Goal: Task Accomplishment & Management: Complete application form

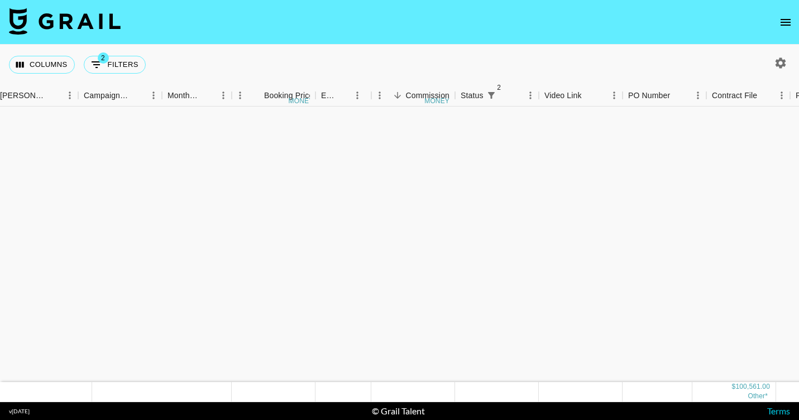
scroll to position [614, 460]
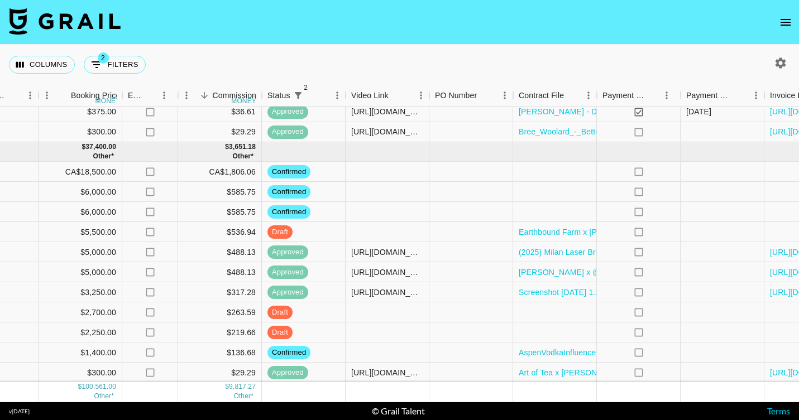
scroll to position [616, 656]
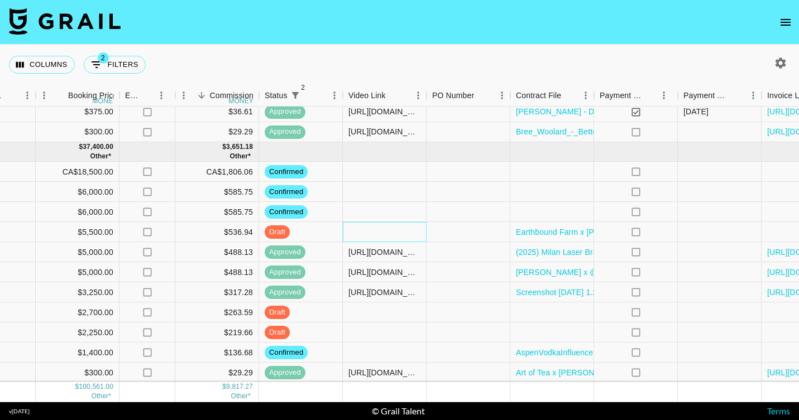
click at [366, 234] on div at bounding box center [385, 232] width 84 height 20
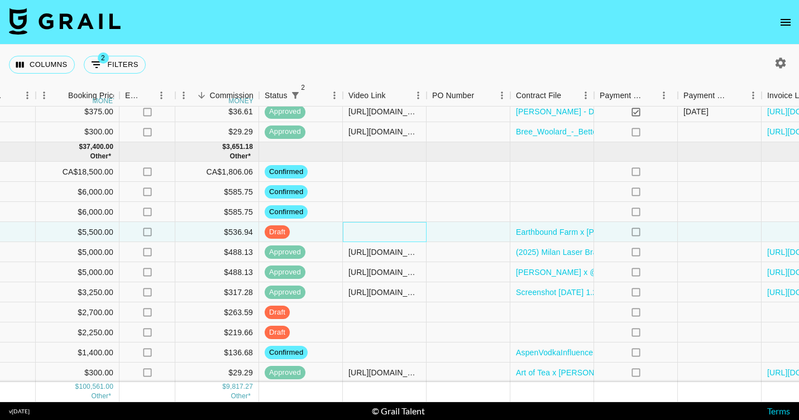
click at [366, 234] on div at bounding box center [385, 232] width 84 height 20
type input "https://www.instagram.com/reel/DNTOWS-xYyl/?hl=en"
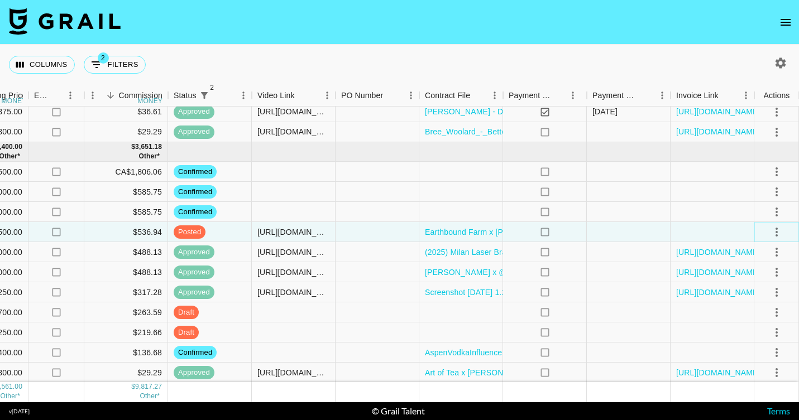
click at [771, 233] on icon "select merge strategy" at bounding box center [776, 231] width 13 height 13
click at [753, 338] on div "Approve" at bounding box center [752, 336] width 34 height 13
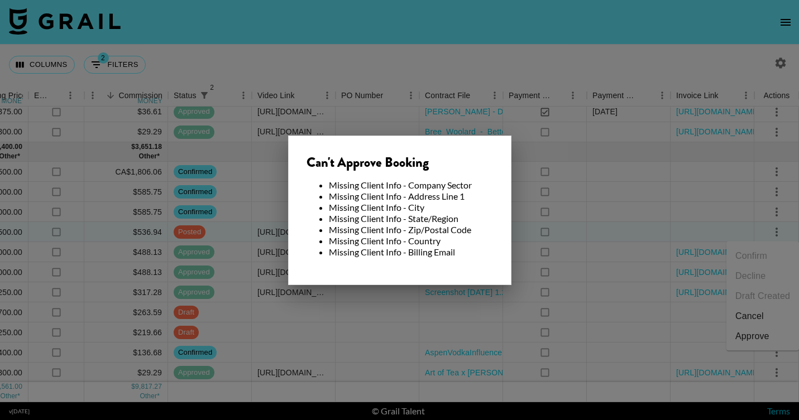
click at [536, 232] on div at bounding box center [399, 210] width 799 height 420
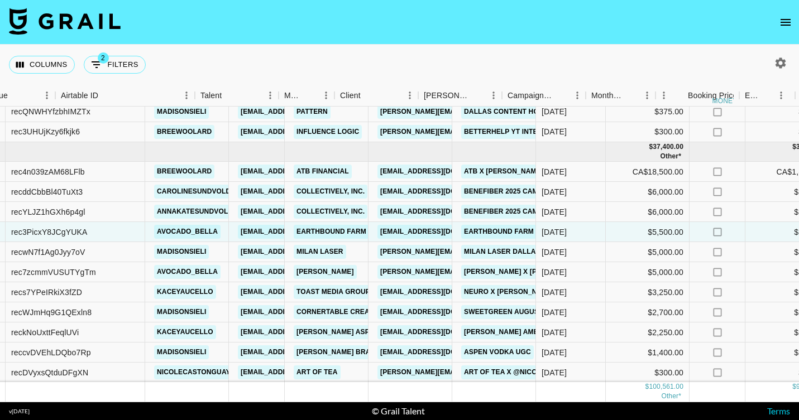
scroll to position [616, 0]
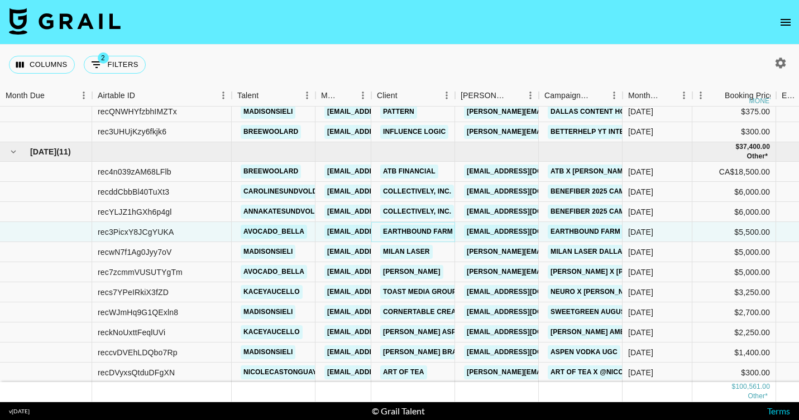
click at [394, 229] on link "Earthbound Farm" at bounding box center [417, 232] width 75 height 14
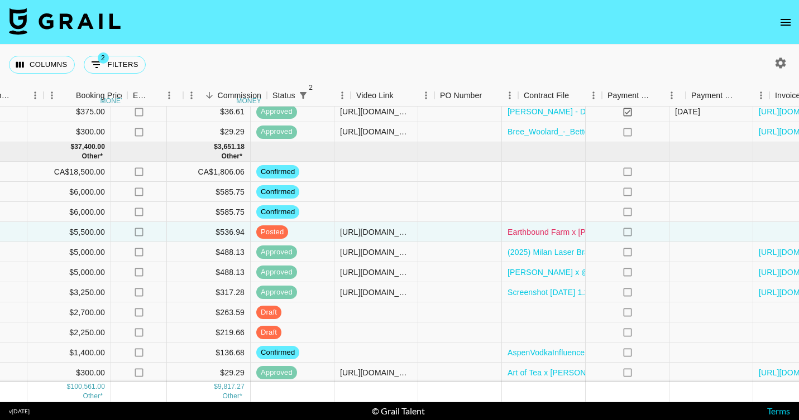
scroll to position [616, 666]
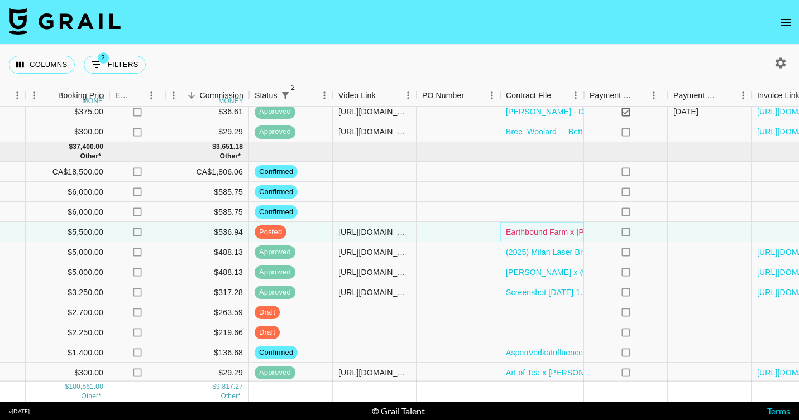
click at [531, 230] on link "Earthbound Farm x Bella Oldham - Agreement.docx (1).pdf" at bounding box center [619, 232] width 226 height 11
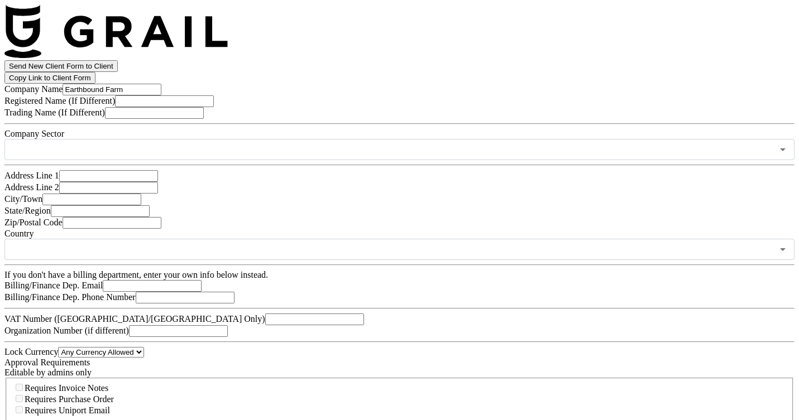
click at [161, 95] on input "Earthbound Farm" at bounding box center [112, 90] width 99 height 12
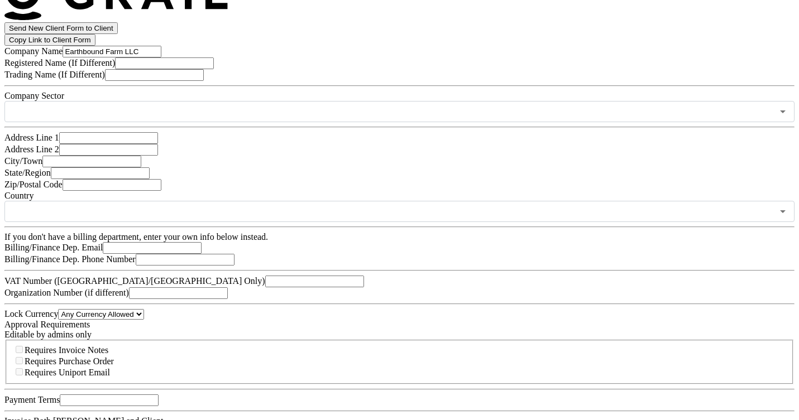
scroll to position [45, 0]
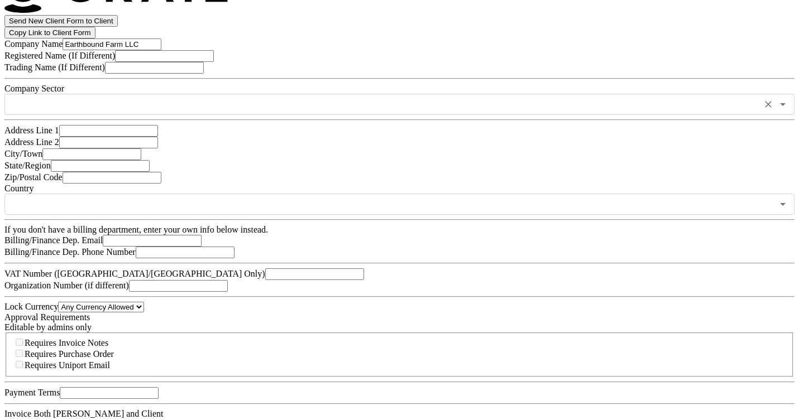
type input "Earthbound Farm LLC"
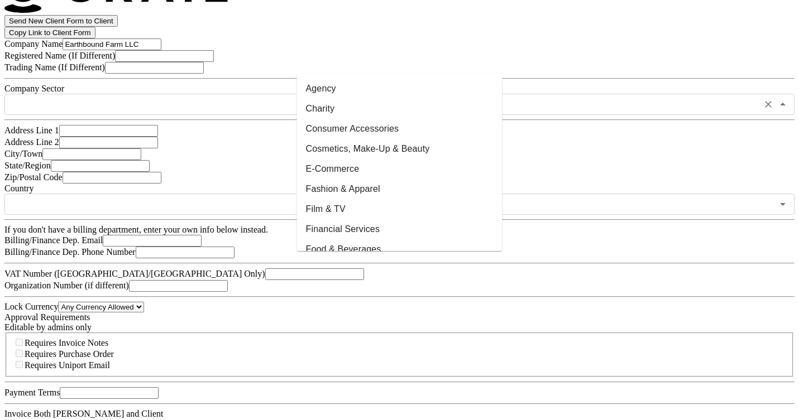
click at [354, 111] on input "text" at bounding box center [384, 104] width 747 height 13
click at [353, 241] on li "Food & Beverages" at bounding box center [399, 249] width 205 height 20
type input "Food & Beverages"
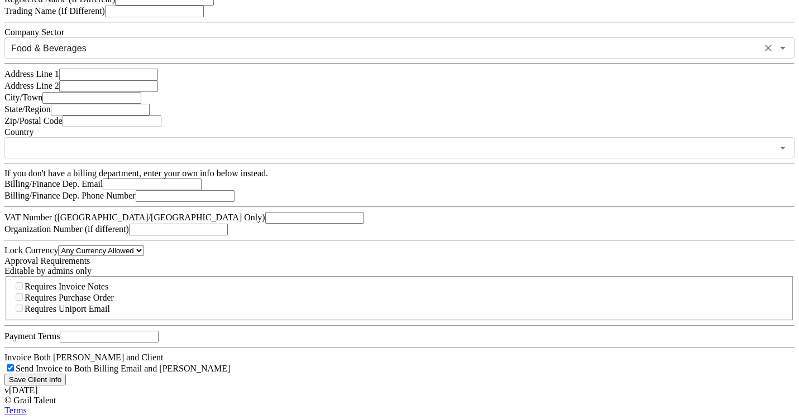
scroll to position [119, 0]
click at [158, 80] on input "text" at bounding box center [108, 75] width 99 height 12
paste input "150 Main Street"
type input "150 Main Street"
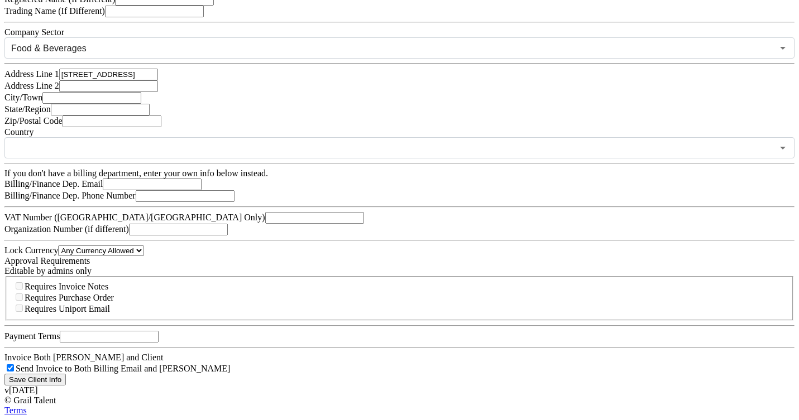
click at [141, 104] on input "text" at bounding box center [91, 98] width 99 height 12
paste input "Salinas, CA 93901"
drag, startPoint x: 382, startPoint y: 251, endPoint x: 331, endPoint y: 251, distance: 51.4
click at [141, 104] on input "Salinas, CA 93901" at bounding box center [91, 98] width 99 height 12
type input "Salinas"
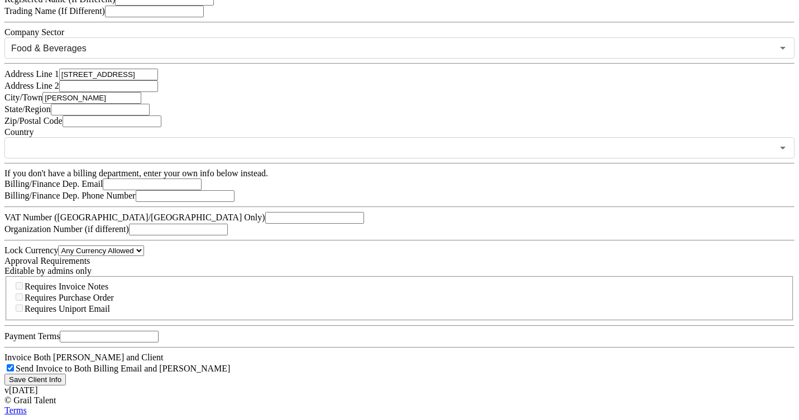
click at [150, 116] on input "text" at bounding box center [100, 110] width 99 height 12
type input "CA"
click at [161, 127] on input "text" at bounding box center [112, 122] width 99 height 12
paste input ", CA 93901"
drag, startPoint x: 324, startPoint y: 338, endPoint x: 282, endPoint y: 335, distance: 42.0
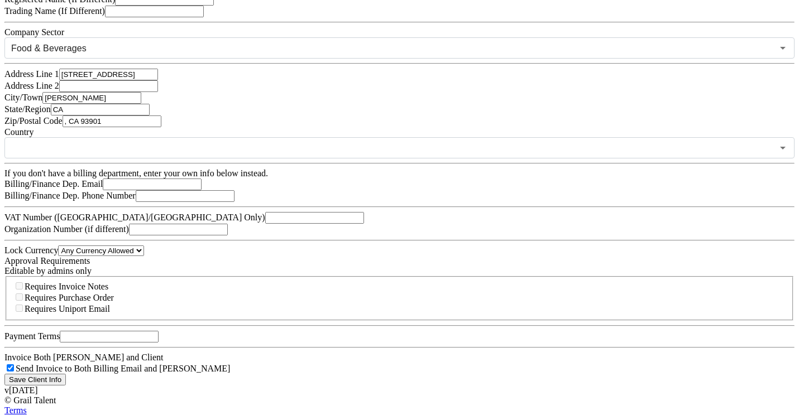
click at [282, 335] on main "Send New Client Form to Client Copy Link to Client Form Company Name Earthbound…" at bounding box center [399, 172] width 790 height 427
type input "93901"
click at [349, 155] on input "text" at bounding box center [384, 148] width 747 height 13
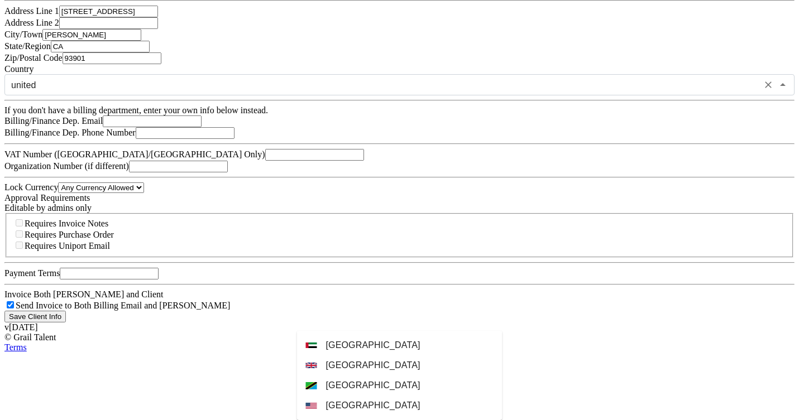
click at [403, 366] on ul "United Arab Emirates United Kingdom United Republic of Tanzania United States" at bounding box center [399, 375] width 205 height 89
click at [402, 396] on li "United States" at bounding box center [399, 406] width 205 height 20
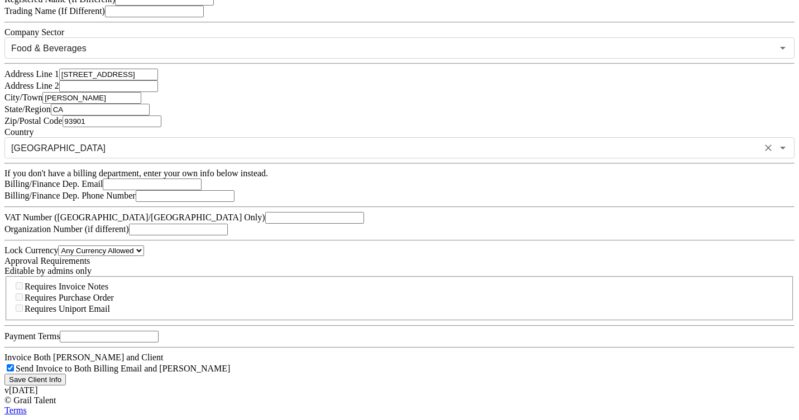
type input "United States"
click at [448, 354] on form "Company Name Earthbound Farm LLC Registered Name (If Different) Trading Name (I…" at bounding box center [399, 184] width 790 height 404
click at [201, 190] on input "email" at bounding box center [152, 185] width 99 height 12
paste input "galonso@taylorfarms.com"
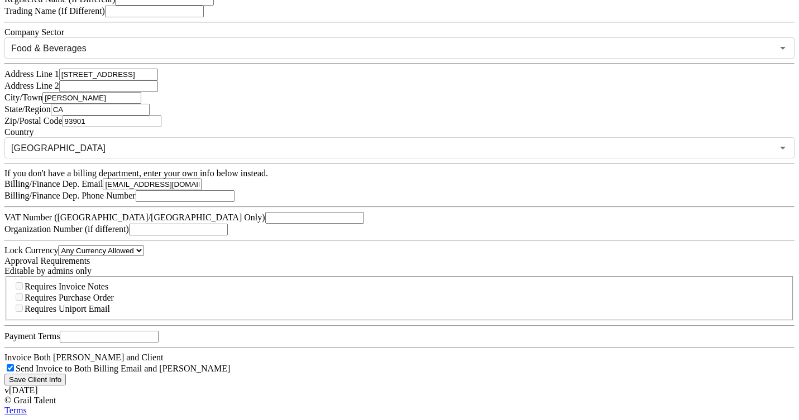
type input "galonso@taylorfarms.com"
click at [234, 202] on input "text" at bounding box center [185, 196] width 99 height 12
click at [144, 256] on select "Any Currency Allowed USD GBP EUR CAD AUD" at bounding box center [101, 251] width 86 height 11
select select "USD"
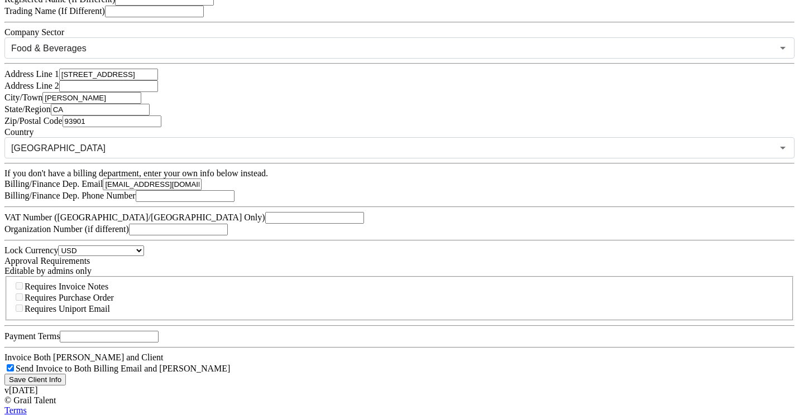
click at [340, 274] on form "Company Name Earthbound Farm LLC Registered Name (If Different) Trading Name (I…" at bounding box center [399, 184] width 790 height 404
click at [347, 259] on form "Company Name Earthbound Farm LLC Registered Name (If Different) Trading Name (I…" at bounding box center [399, 184] width 790 height 404
click at [159, 331] on input "number" at bounding box center [109, 337] width 99 height 12
type input "30"
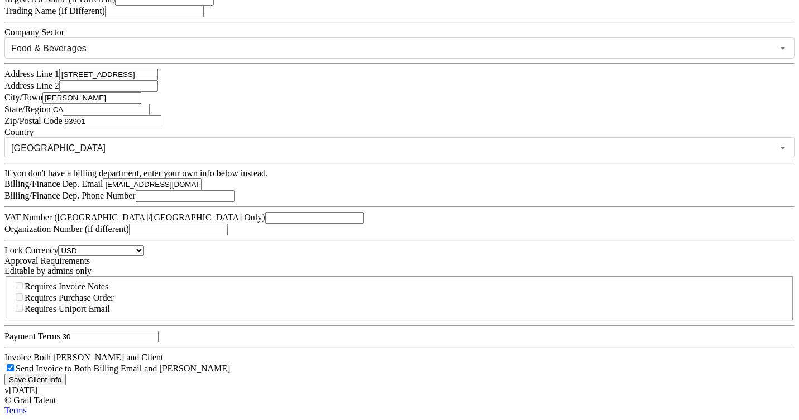
click at [66, 374] on input "Save Client Info" at bounding box center [34, 380] width 61 height 12
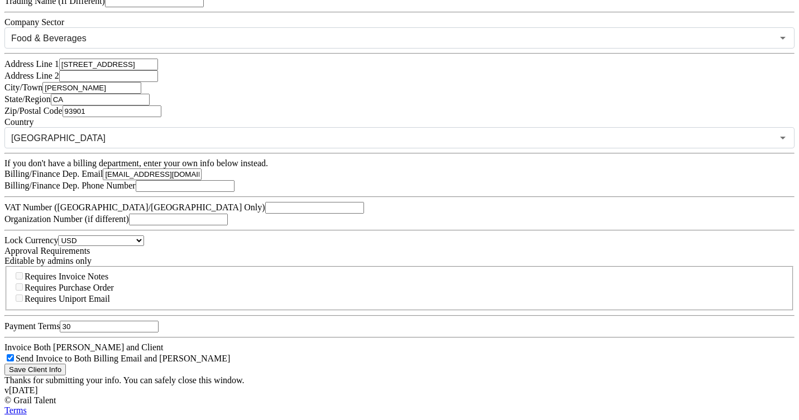
scroll to position [0, 0]
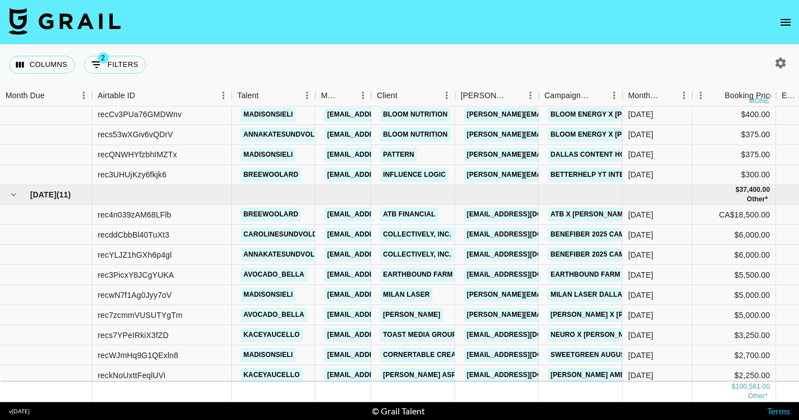
scroll to position [616, 0]
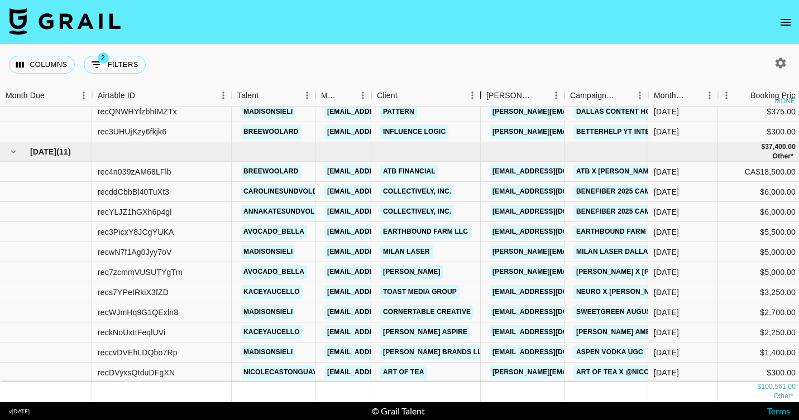
drag, startPoint x: 453, startPoint y: 86, endPoint x: 477, endPoint y: 85, distance: 24.6
click at [477, 85] on div "Client" at bounding box center [480, 96] width 13 height 22
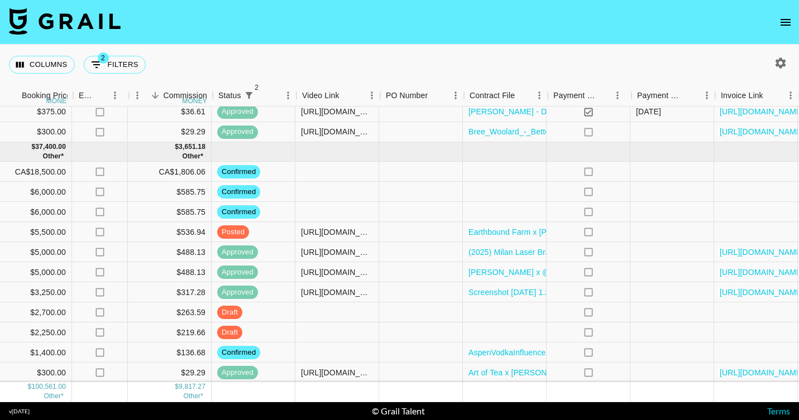
scroll to position [616, 772]
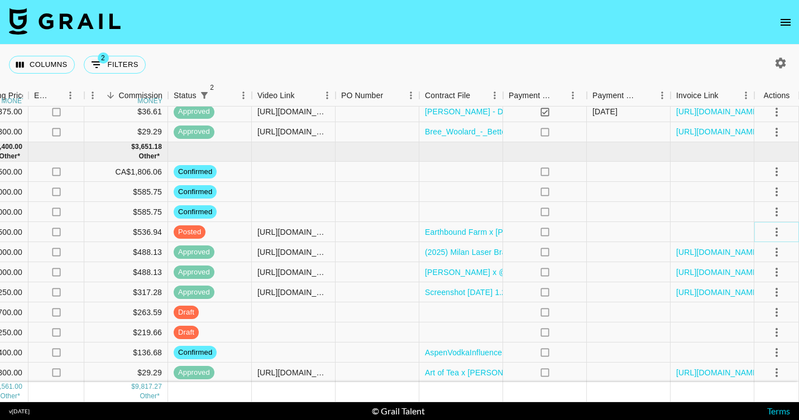
click at [776, 229] on icon "select merge strategy" at bounding box center [776, 232] width 2 height 9
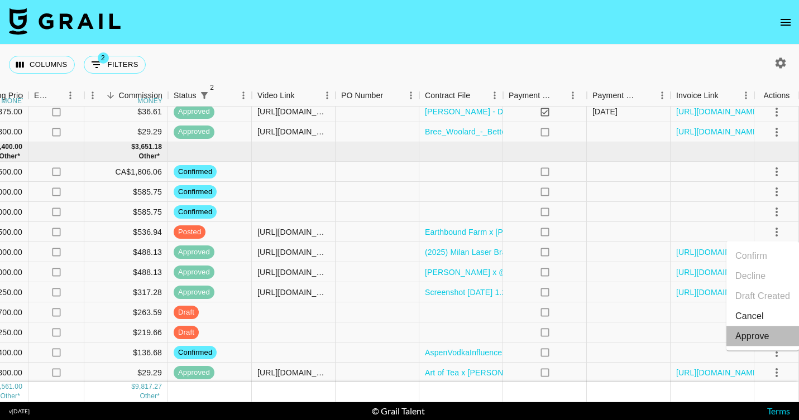
click at [762, 339] on div "Approve" at bounding box center [752, 336] width 34 height 13
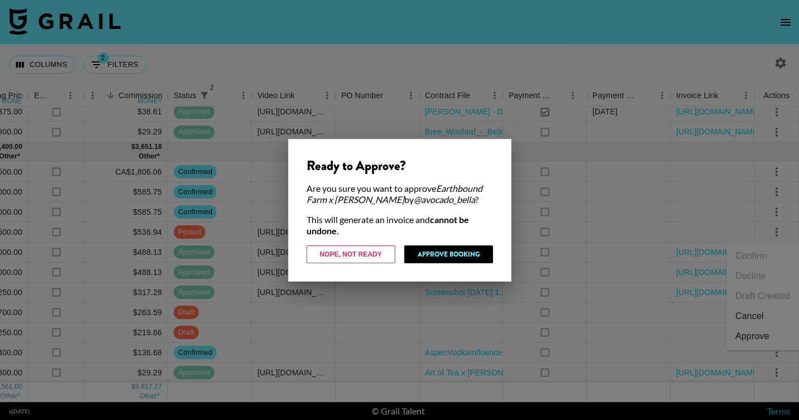
click at [548, 258] on div at bounding box center [399, 210] width 799 height 420
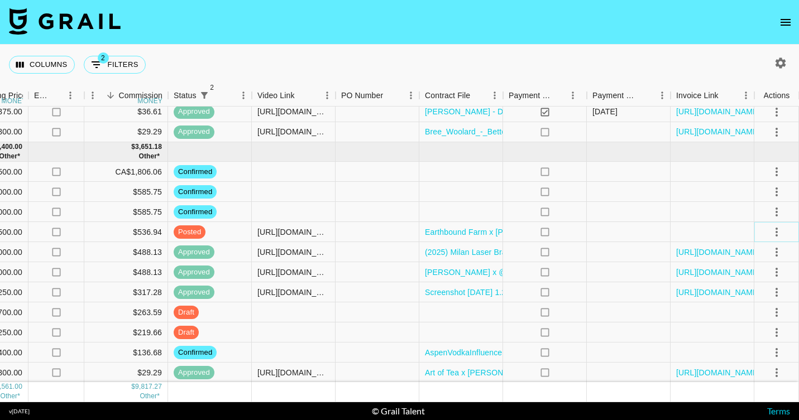
click at [778, 236] on icon "select merge strategy" at bounding box center [776, 231] width 13 height 13
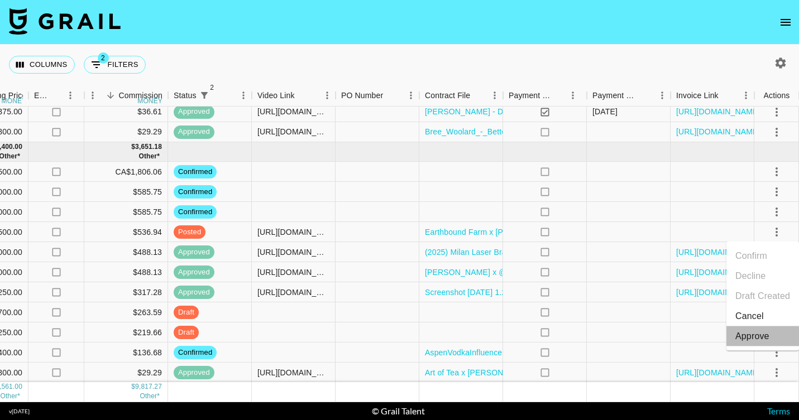
click at [772, 338] on li "Approve" at bounding box center [762, 337] width 73 height 20
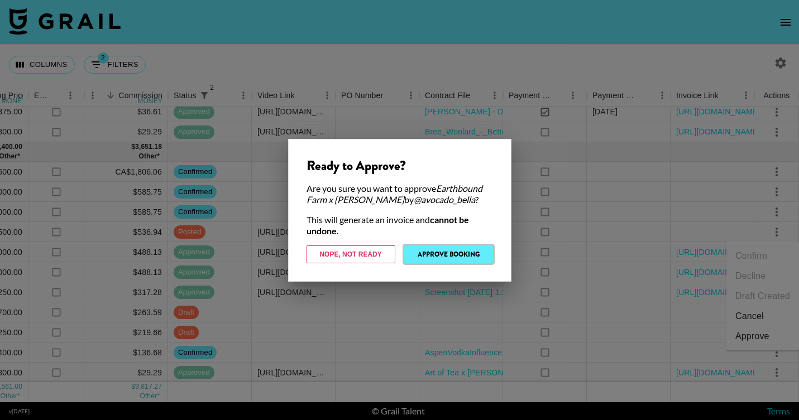
click at [448, 253] on button "Approve Booking" at bounding box center [448, 255] width 89 height 18
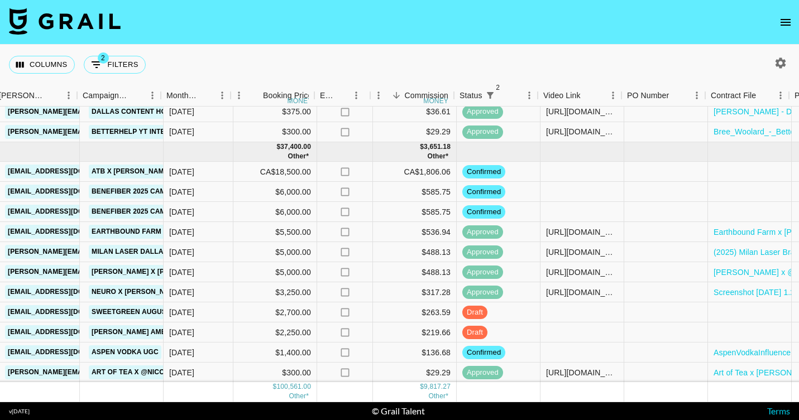
scroll to position [616, 458]
click at [573, 308] on div at bounding box center [583, 313] width 84 height 20
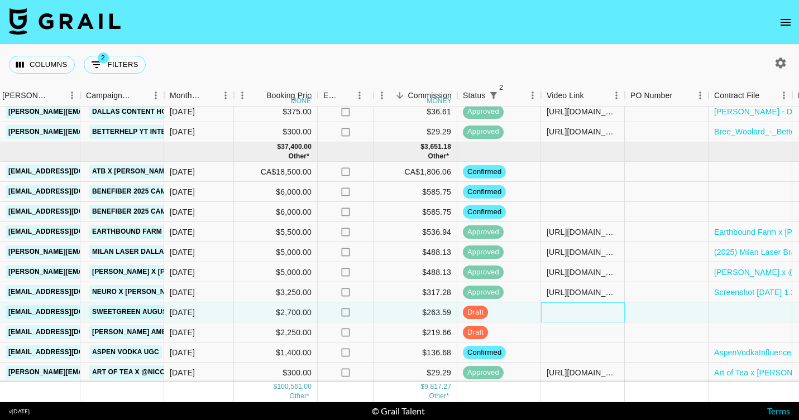
click at [573, 308] on div at bounding box center [583, 313] width 84 height 20
type input "https://www.tiktok.com/@madisonsieli/video/7538221680049655053"
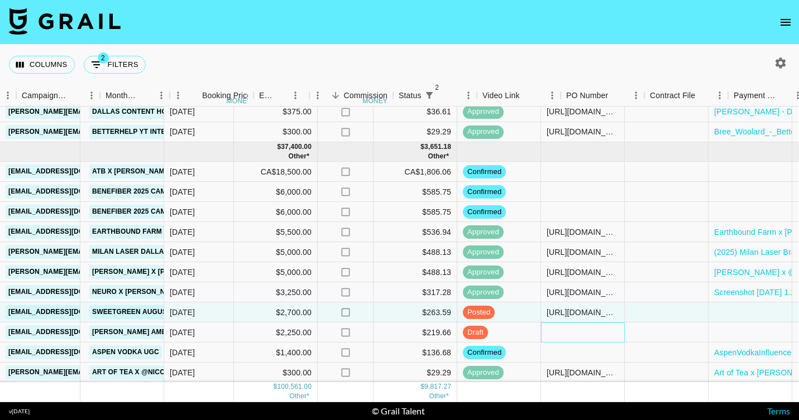
scroll to position [616, 747]
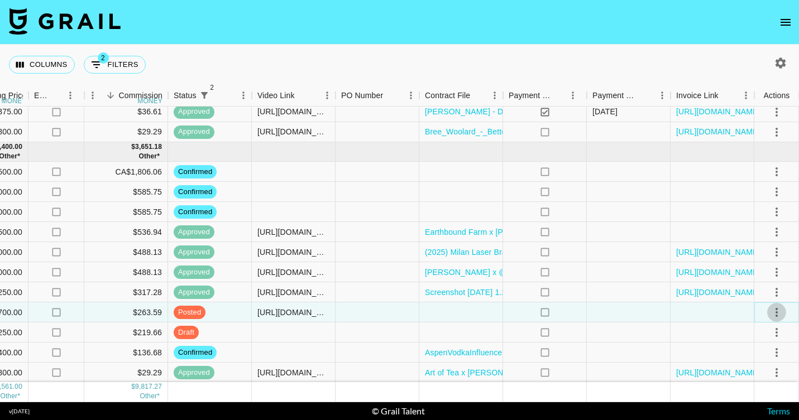
click at [777, 314] on icon "select merge strategy" at bounding box center [776, 312] width 13 height 13
click at [765, 291] on div "Approve" at bounding box center [752, 288] width 34 height 13
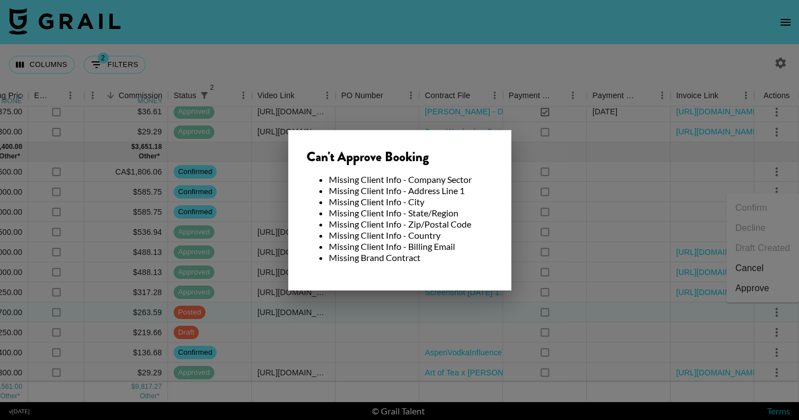
click at [292, 306] on div at bounding box center [399, 210] width 799 height 420
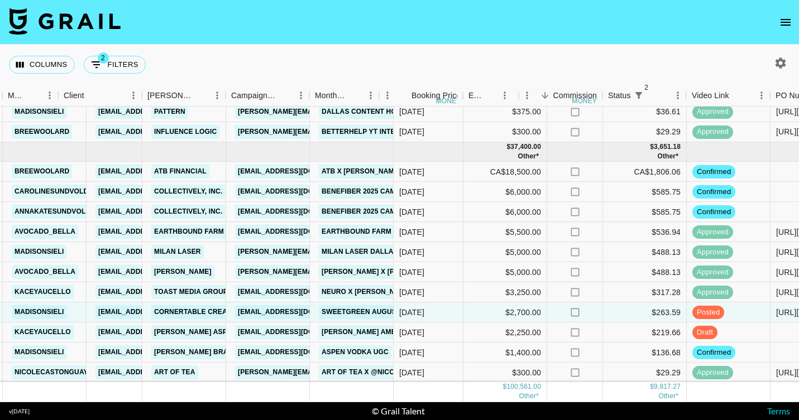
scroll to position [616, 226]
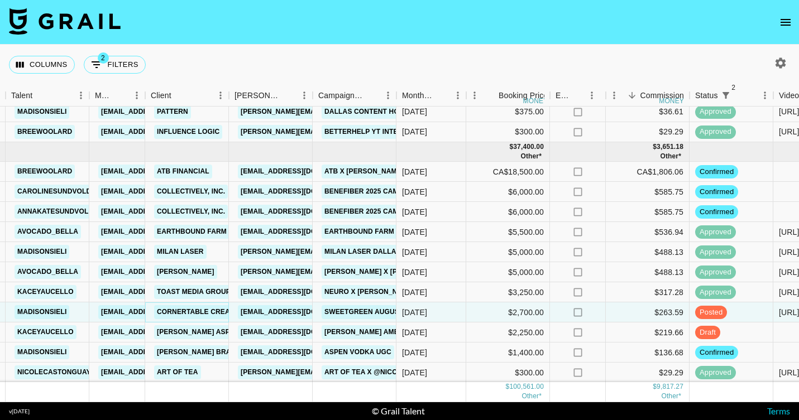
click at [211, 312] on link "Cornertable Creative" at bounding box center [200, 312] width 93 height 14
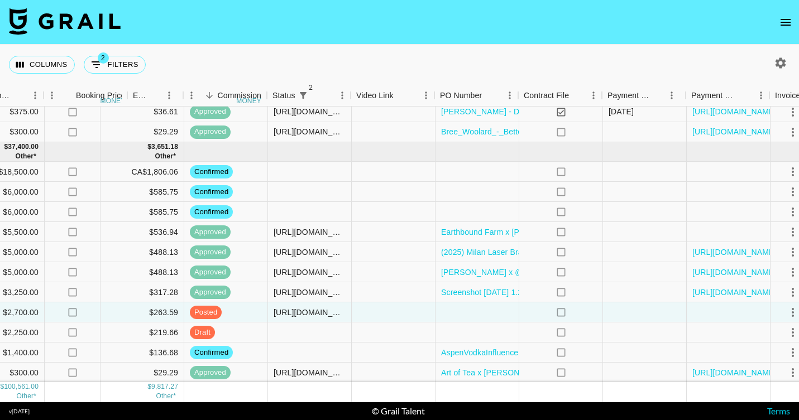
scroll to position [616, 747]
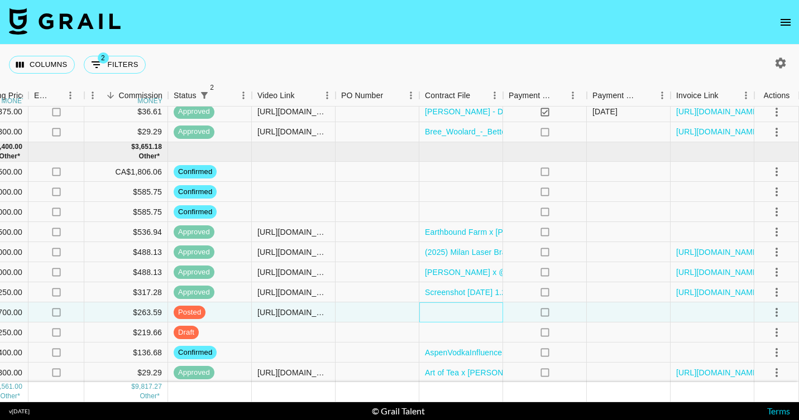
click at [454, 310] on div at bounding box center [461, 313] width 84 height 20
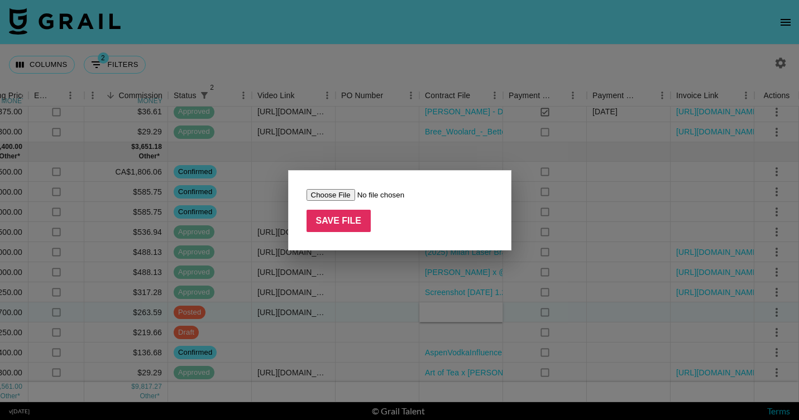
click at [332, 195] on input "file" at bounding box center [376, 195] width 141 height 12
type input "C:\fakepath\CTC Sweetgreen Influencer Agreement August MOWM Template_Madison Si…"
click at [333, 220] on input "Save File" at bounding box center [338, 221] width 65 height 22
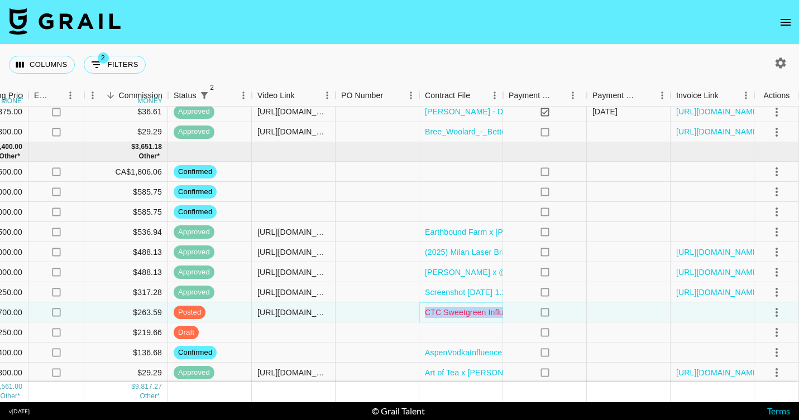
click at [443, 311] on link "CTC Sweetgreen Influencer Agreement August MOWM Template_Madison Sieli_v1.docx.…" at bounding box center [588, 312] width 327 height 11
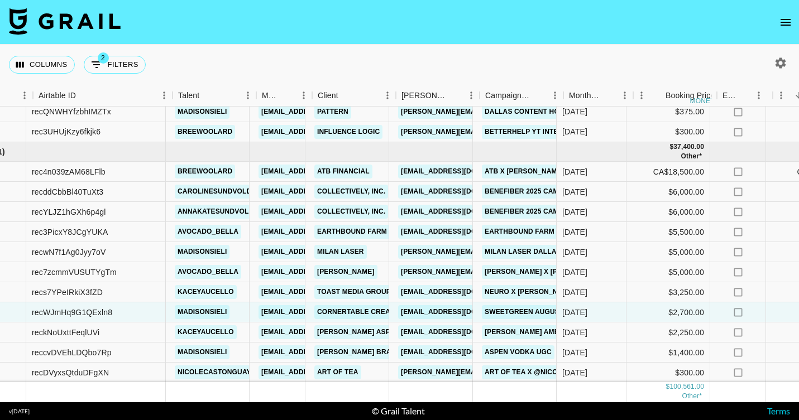
scroll to position [616, 21]
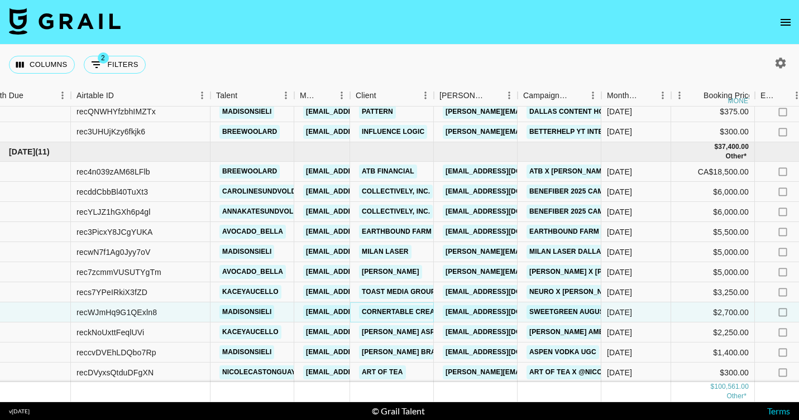
click at [383, 314] on link "Cornertable Creative" at bounding box center [405, 312] width 93 height 14
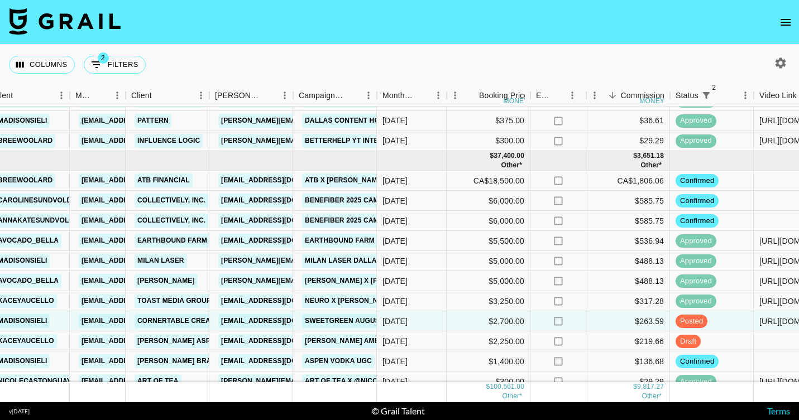
scroll to position [616, 246]
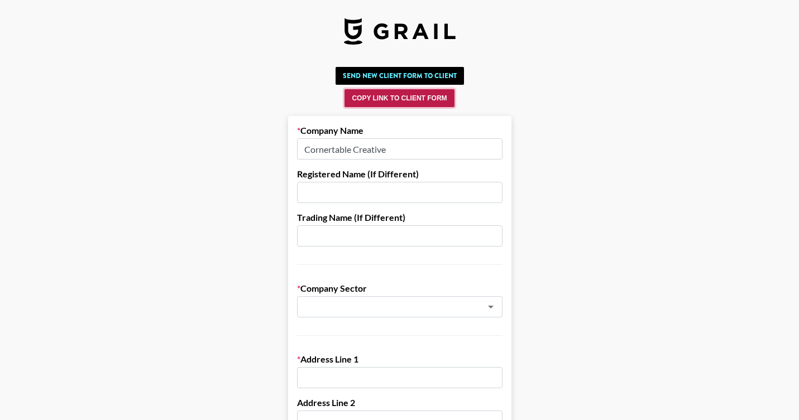
click at [409, 102] on button "Copy Link to Client Form" at bounding box center [398, 98] width 109 height 18
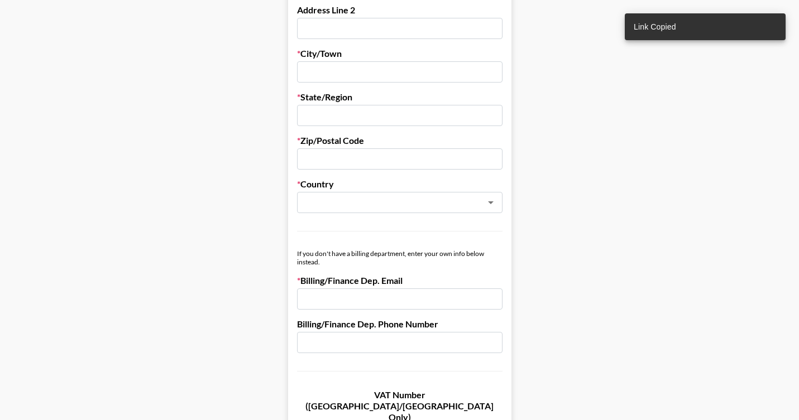
scroll to position [229, 0]
